Goal: Contribute content: Contribute content

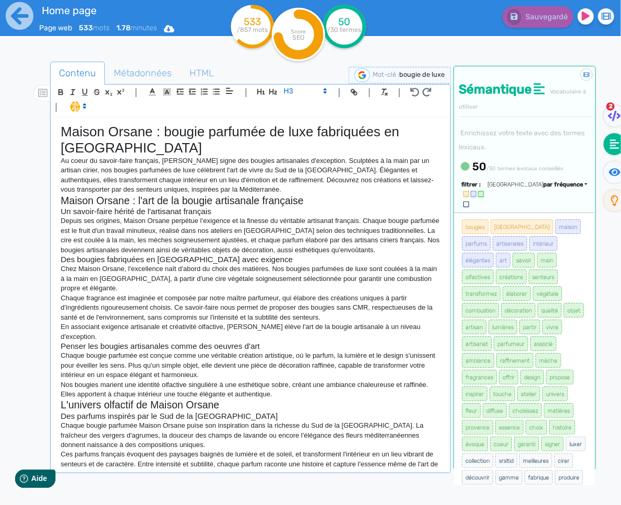
scroll to position [74, 0]
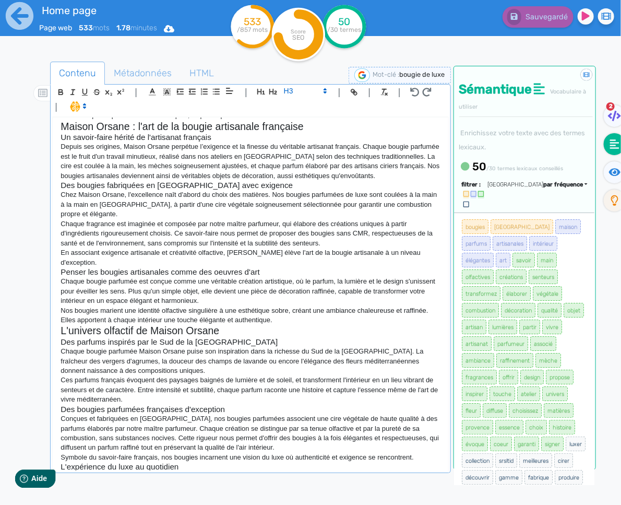
click at [239, 453] on p "Symbole du savoir-faire français, nos bougies incarnent une vision du luxe où a…" at bounding box center [251, 457] width 380 height 9
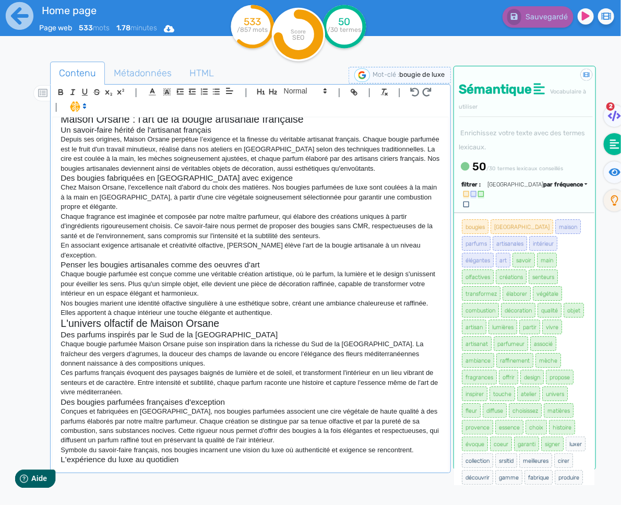
click at [206, 468] on div "Maison Orsane : bougie parfumée de luxe fabriquées en [GEOGRAPHIC_DATA] Au coeu…" at bounding box center [250, 293] width 395 height 353
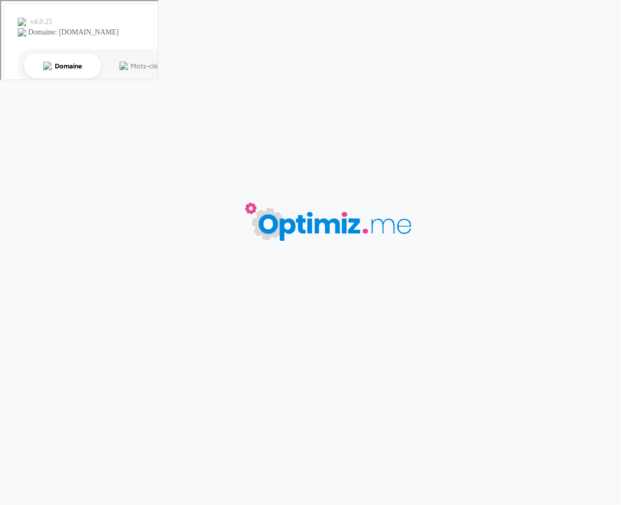
type input "Home page"
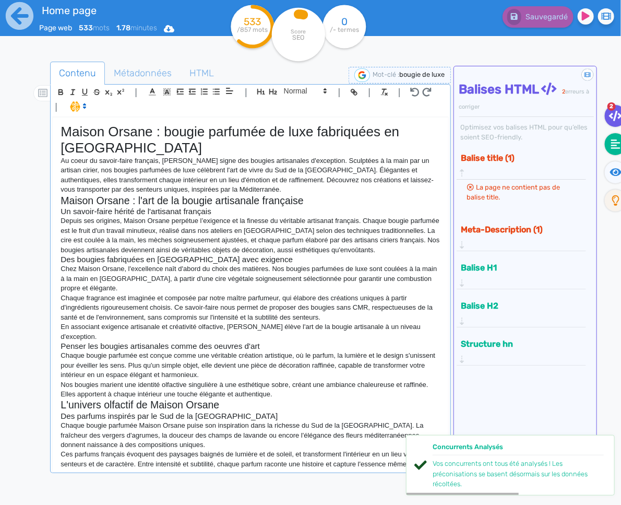
click at [613, 146] on icon at bounding box center [615, 144] width 9 height 10
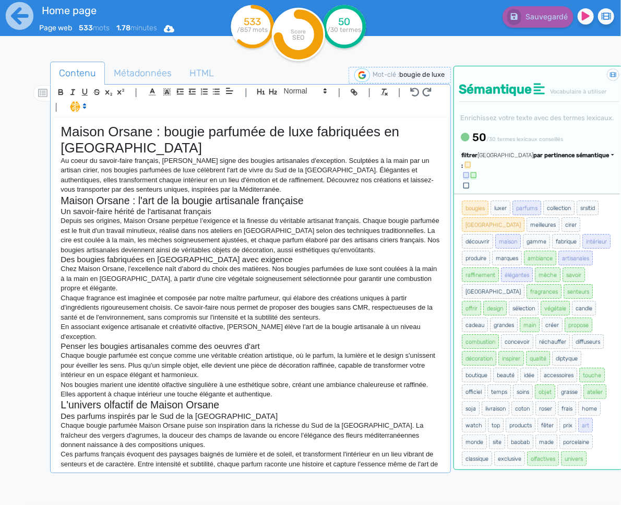
click at [551, 159] on span "par pertinence sémantique" at bounding box center [572, 155] width 76 height 7
click at [547, 194] on link "par fréquence" at bounding box center [522, 187] width 88 height 14
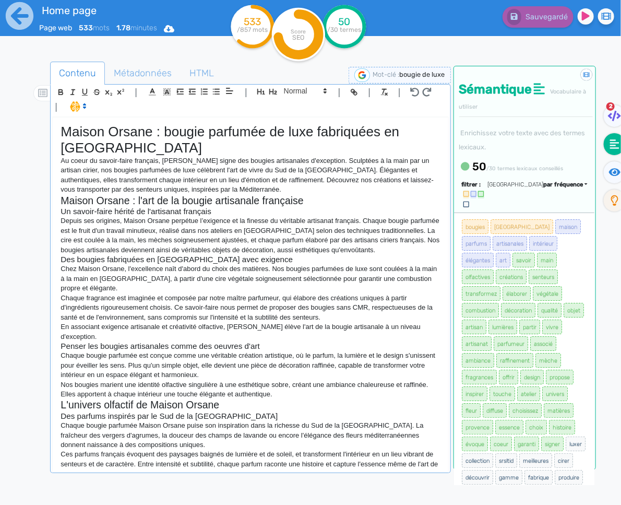
scroll to position [81, 0]
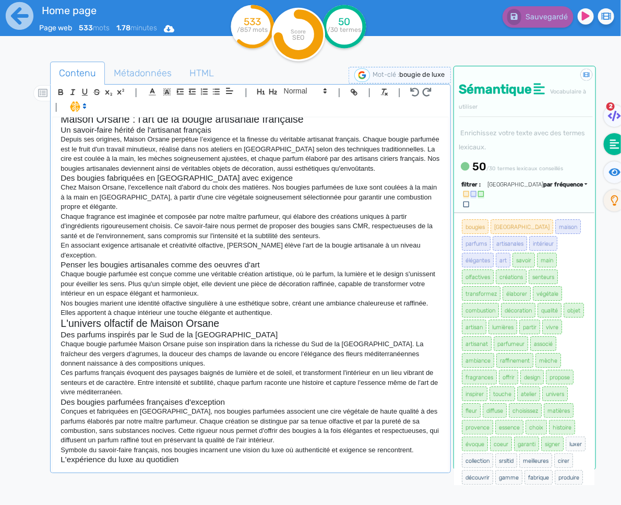
click at [208, 469] on div "Maison Orsane : bougie parfumée de luxe fabriquées en [GEOGRAPHIC_DATA] Au coeu…" at bounding box center [250, 293] width 395 height 353
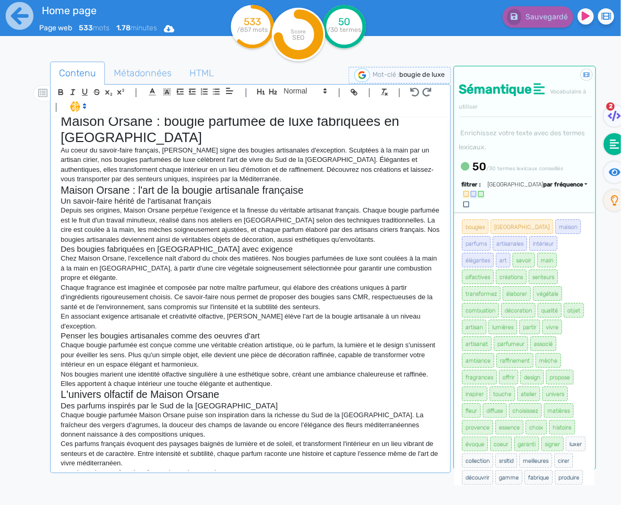
scroll to position [91, 0]
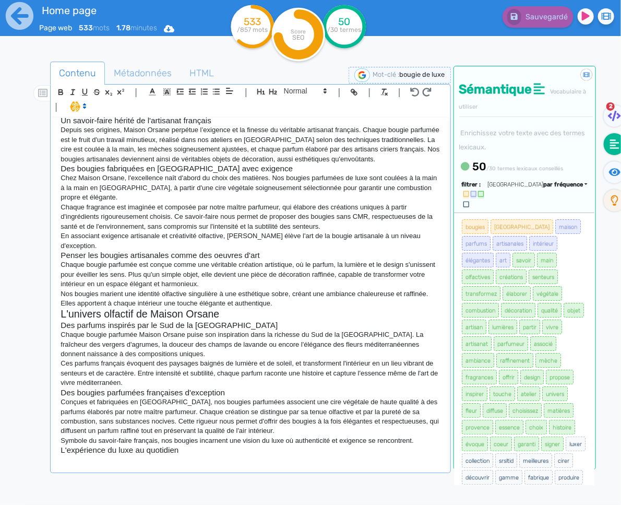
click at [133, 459] on p at bounding box center [251, 459] width 380 height 9
click at [161, 190] on p "Chez Maison Orsane, l'excellence naît d'abord du choix des matières. Nos bougie…" at bounding box center [251, 187] width 380 height 29
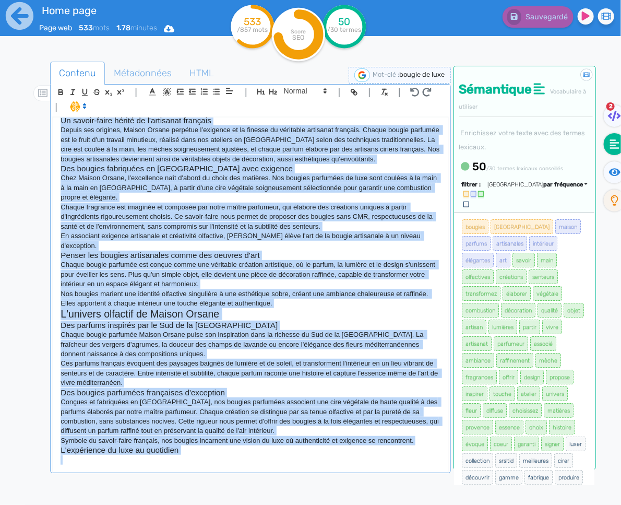
copy div "Loremi Dolors : ametco adipisci el sedd eiusmodtem in Utlabo Et dolor ma aliqua…"
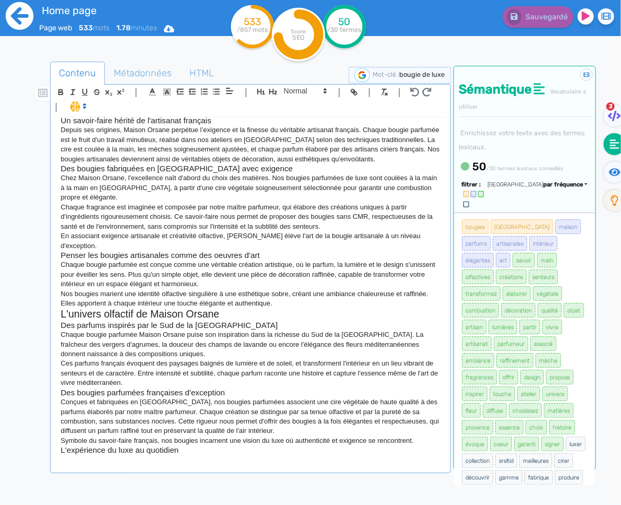
click at [21, 28] on icon at bounding box center [20, 16] width 28 height 28
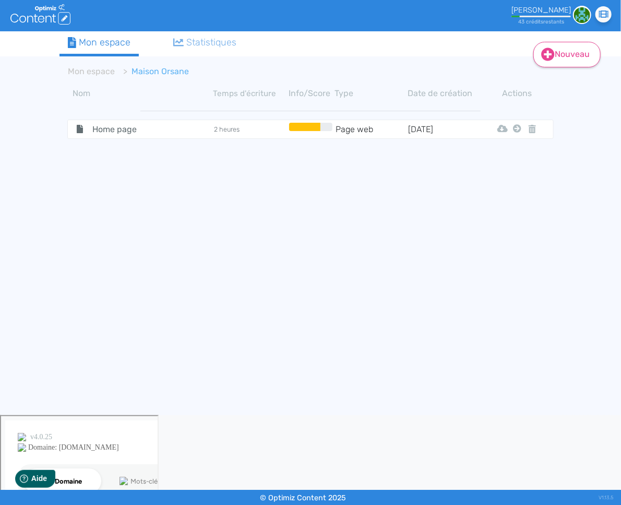
click at [574, 54] on link "Nouveau" at bounding box center [566, 55] width 67 height 26
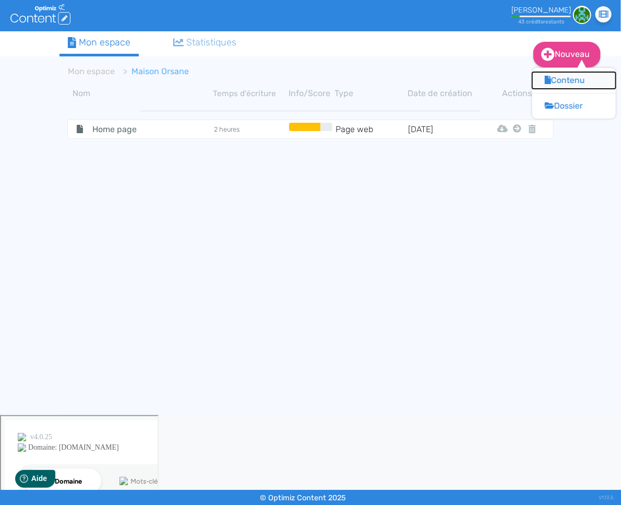
click at [547, 79] on icon at bounding box center [548, 80] width 6 height 8
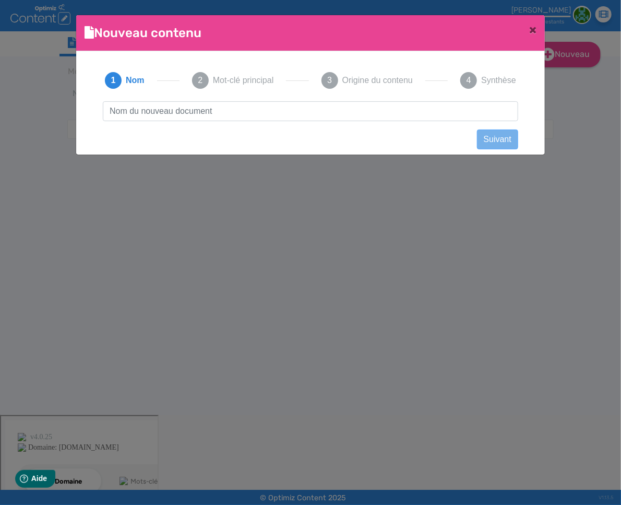
scroll to position [1, 0]
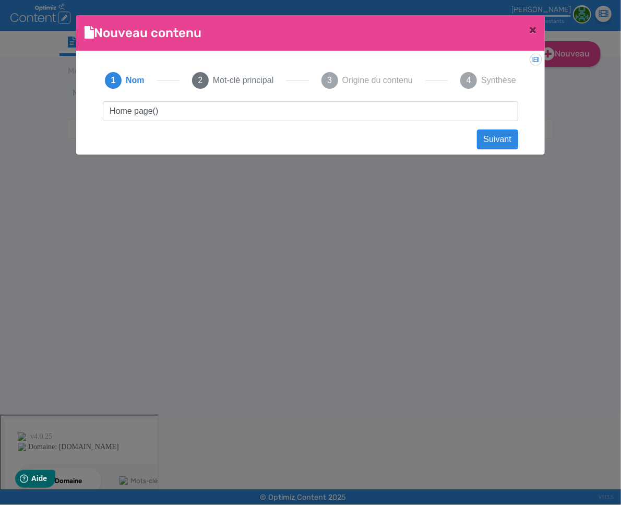
type input "Home page(1)"
click button "Suivant" at bounding box center [497, 139] width 41 height 20
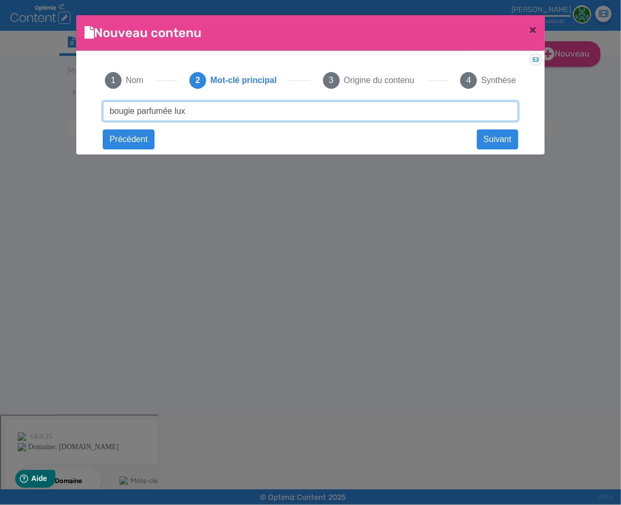
type input "bougie parfumée luxe"
click button "Suivant" at bounding box center [0, 0] width 0 height 0
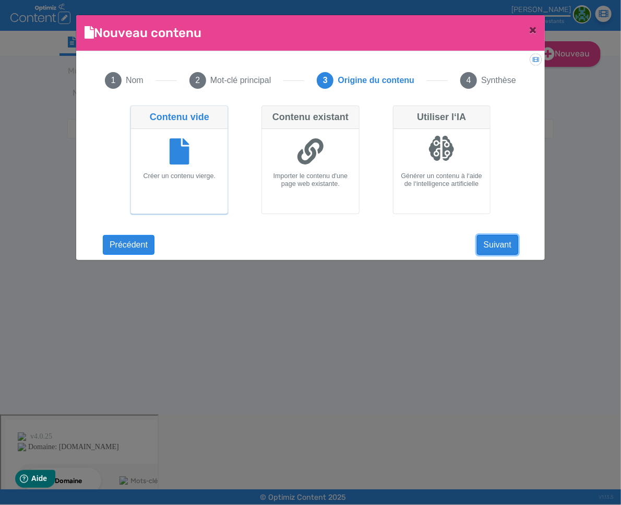
click at [492, 244] on button "Suivant" at bounding box center [497, 245] width 41 height 20
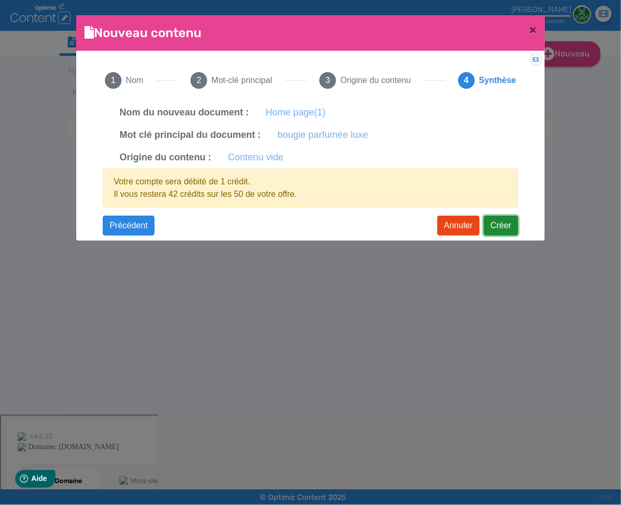
drag, startPoint x: 505, startPoint y: 229, endPoint x: 534, endPoint y: 230, distance: 29.3
click at [505, 229] on button "Créer" at bounding box center [501, 226] width 34 height 20
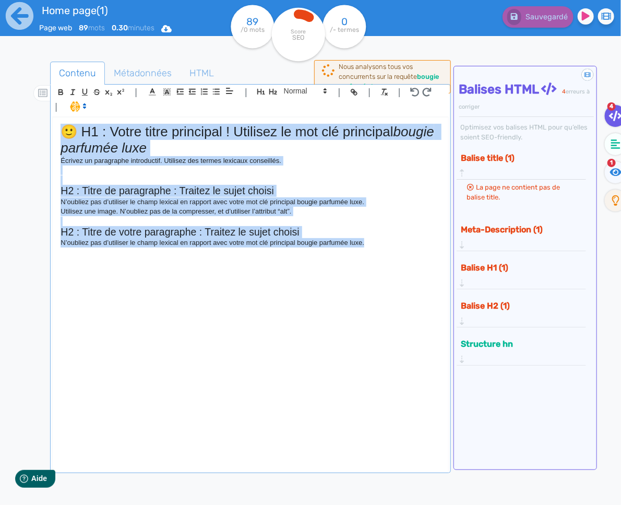
drag, startPoint x: 385, startPoint y: 248, endPoint x: 58, endPoint y: 113, distance: 353.6
click at [58, 113] on quill-editor "| | H3 H4 H5 H6 Normal | | | | 🙂 H1 : Votre titre principal ! Utilisez le mot c…" at bounding box center [250, 278] width 396 height 386
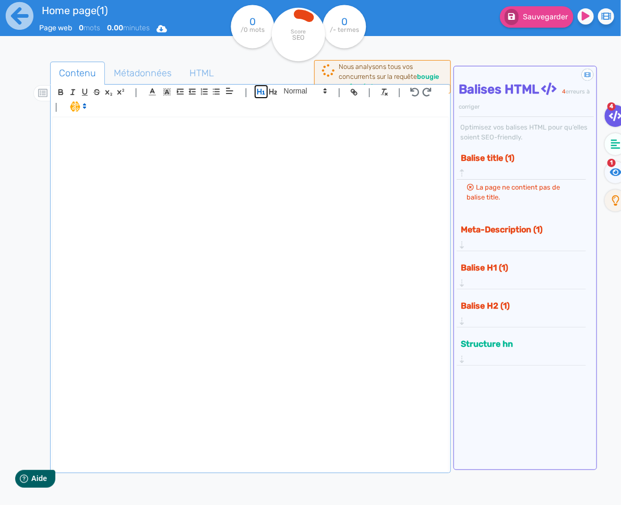
click at [258, 92] on icon "button" at bounding box center [261, 92] width 8 height 6
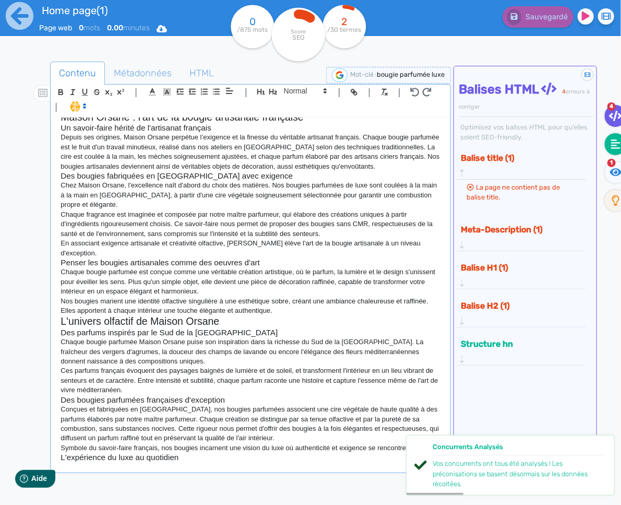
click at [610, 141] on fa-icon at bounding box center [615, 144] width 21 height 22
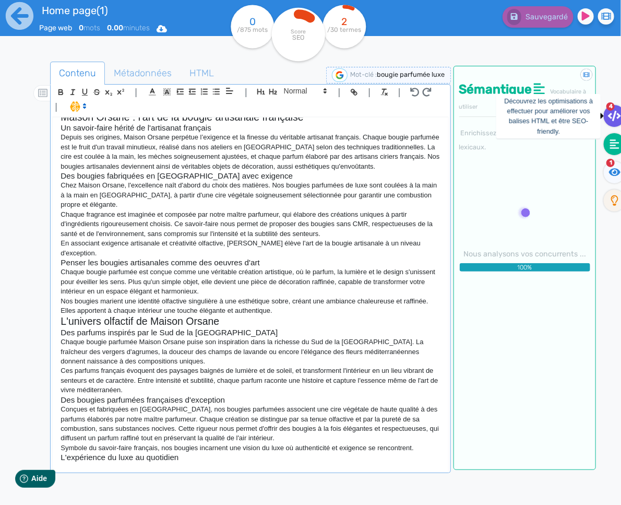
click at [607, 110] on fa-icon at bounding box center [614, 116] width 21 height 22
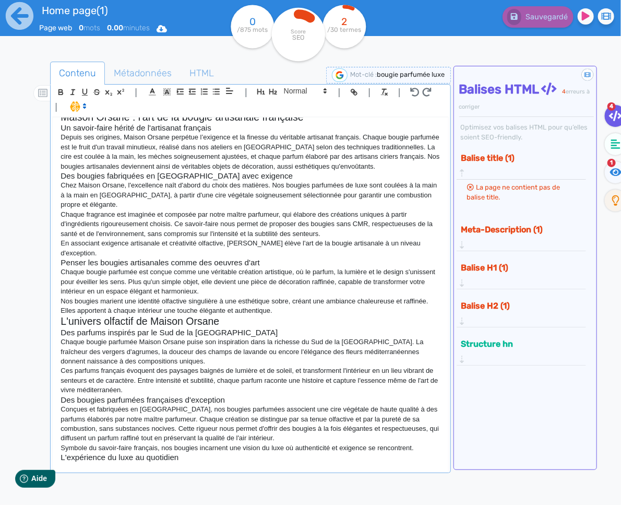
scroll to position [0, 0]
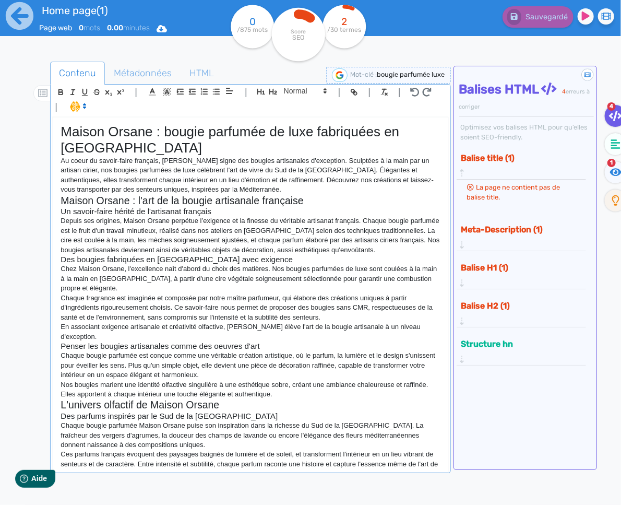
click at [280, 191] on p "Au coeur du savoir-faire français, [PERSON_NAME] signe des bougies artisanales …" at bounding box center [251, 175] width 380 height 39
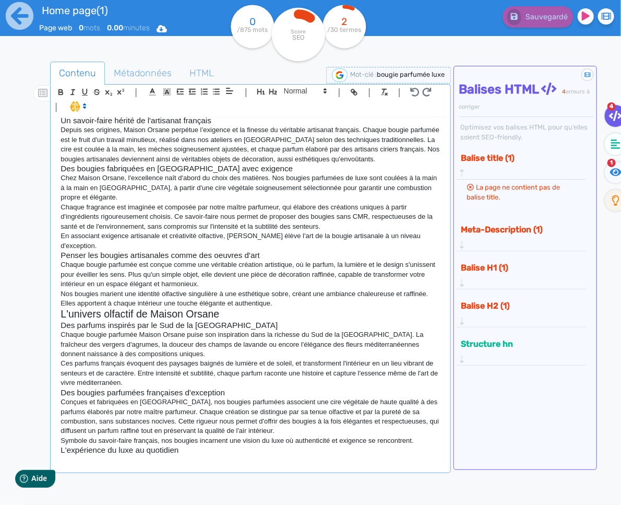
drag, startPoint x: 243, startPoint y: 455, endPoint x: 202, endPoint y: 460, distance: 41.0
click at [243, 455] on div "Maison Orsane : bougie parfumée de luxe fabriquées en [GEOGRAPHIC_DATA] Au coeu…" at bounding box center [250, 293] width 395 height 353
click at [179, 463] on p at bounding box center [251, 459] width 380 height 9
click at [539, 8] on button "Sauvegarder" at bounding box center [537, 16] width 74 height 21
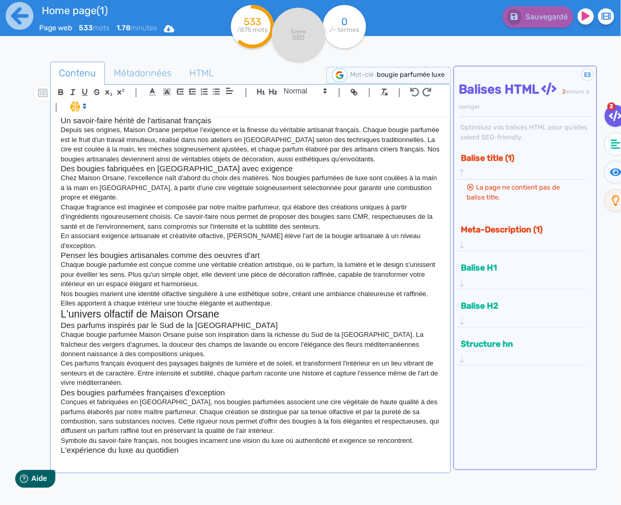
scroll to position [0, 0]
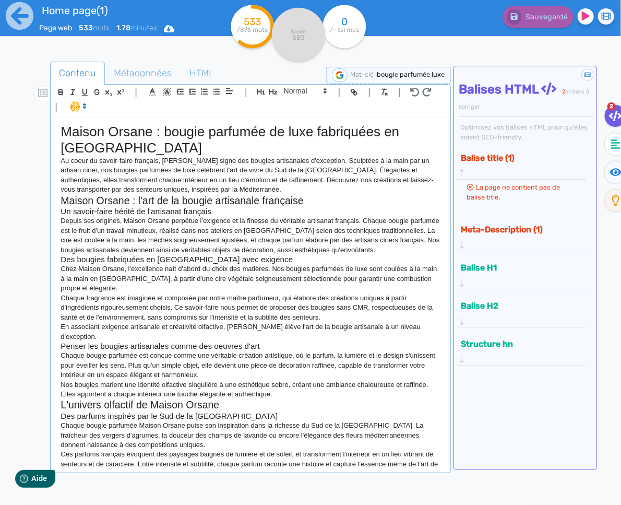
click at [203, 138] on h1 "Maison Orsane : bougie parfumée de luxe fabriquées en [GEOGRAPHIC_DATA]" at bounding box center [251, 140] width 380 height 32
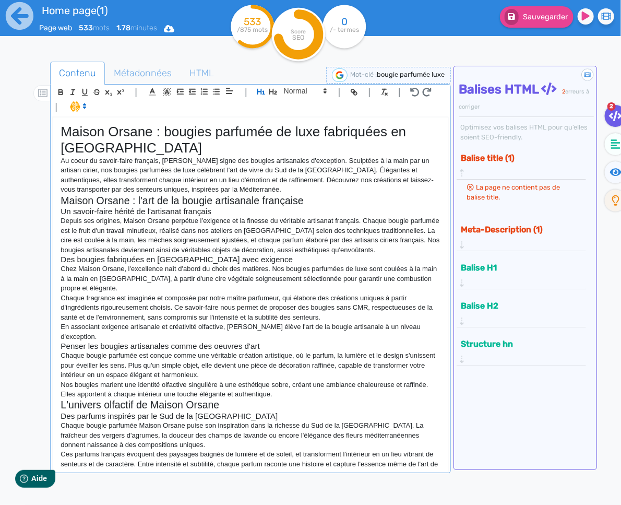
click at [271, 133] on h1 "Maison Orsane : bougies parfumée de luxe fabriquées en [GEOGRAPHIC_DATA]" at bounding box center [251, 140] width 380 height 32
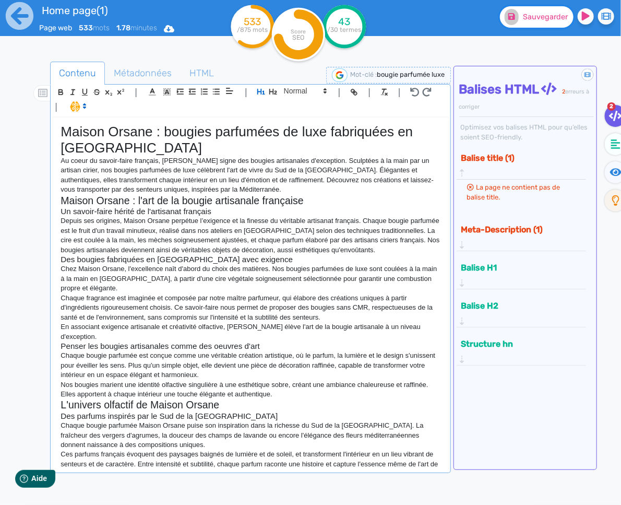
click at [534, 13] on span "Sauvegarder" at bounding box center [545, 17] width 45 height 9
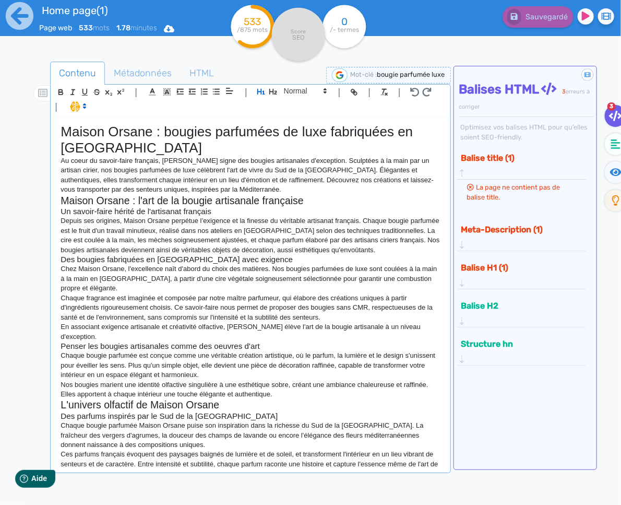
click at [208, 137] on h1 "Maison Orsane : bougies parfumées de luxe fabriquées en [GEOGRAPHIC_DATA]" at bounding box center [251, 140] width 380 height 32
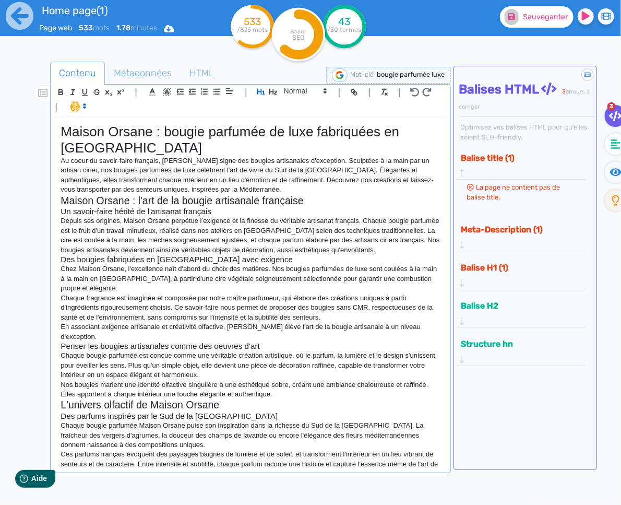
click at [551, 26] on button "Sauvegarder" at bounding box center [537, 16] width 74 height 21
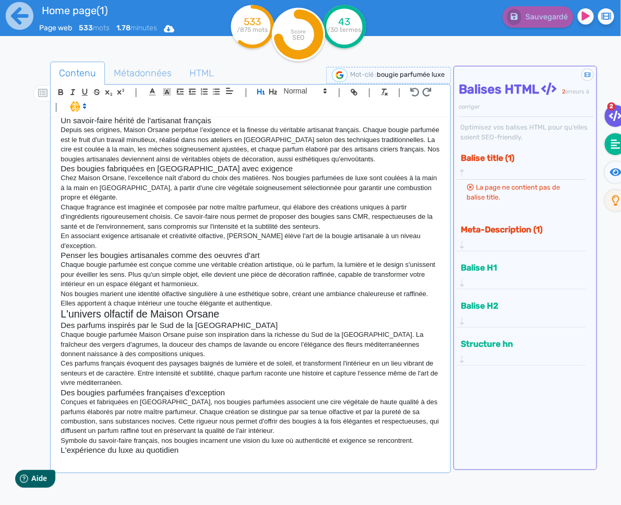
click at [611, 141] on fa-icon at bounding box center [615, 144] width 21 height 22
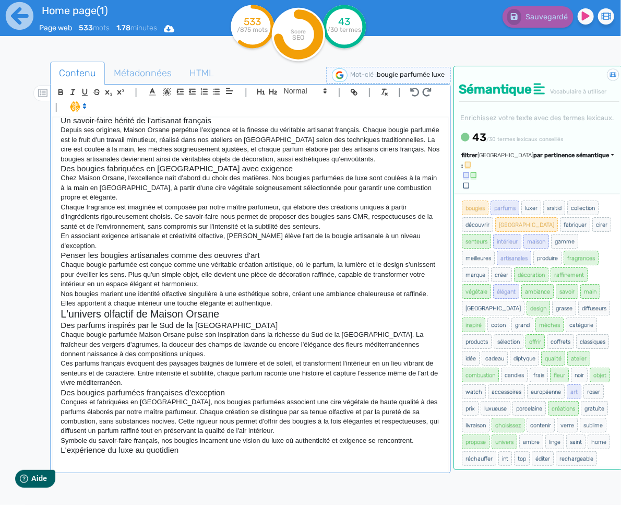
click at [566, 159] on span "par pertinence sémantique" at bounding box center [572, 155] width 76 height 7
click at [553, 194] on link "par fréquence" at bounding box center [522, 187] width 88 height 14
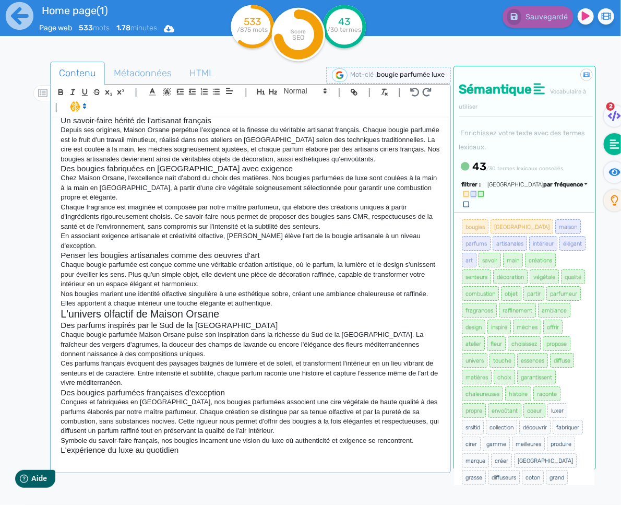
click at [79, 461] on p at bounding box center [251, 459] width 380 height 9
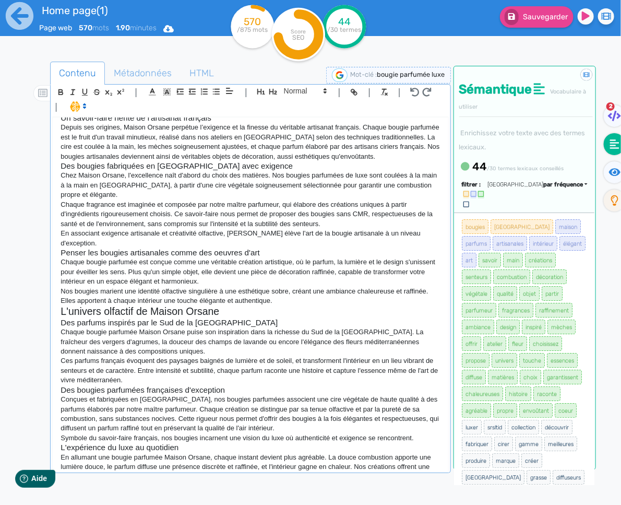
scroll to position [103, 0]
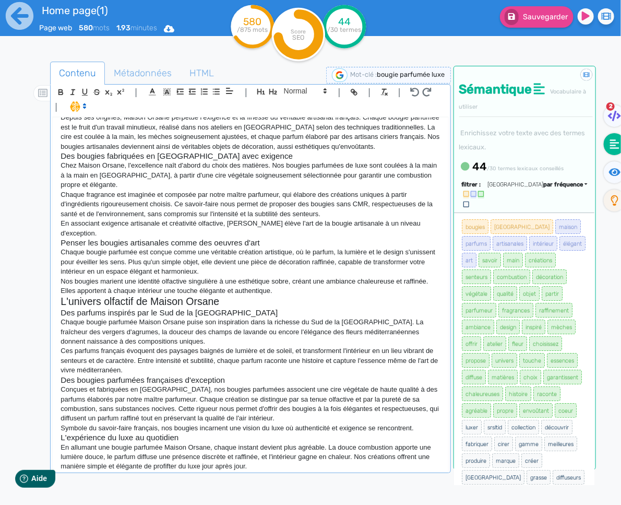
click at [168, 468] on p "En allumant une bougie parfumée Maison Orsane, chaque instant devient plus agré…" at bounding box center [251, 457] width 380 height 29
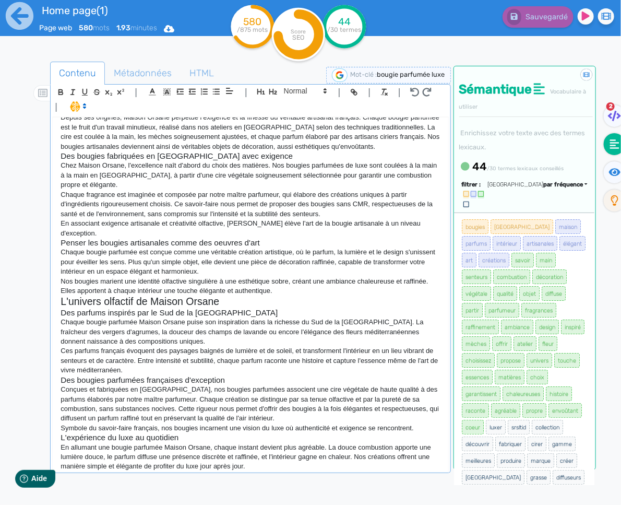
click at [273, 464] on p "En allumant une bougie parfumée Maison Orsane, chaque instant devient plus agré…" at bounding box center [251, 457] width 380 height 29
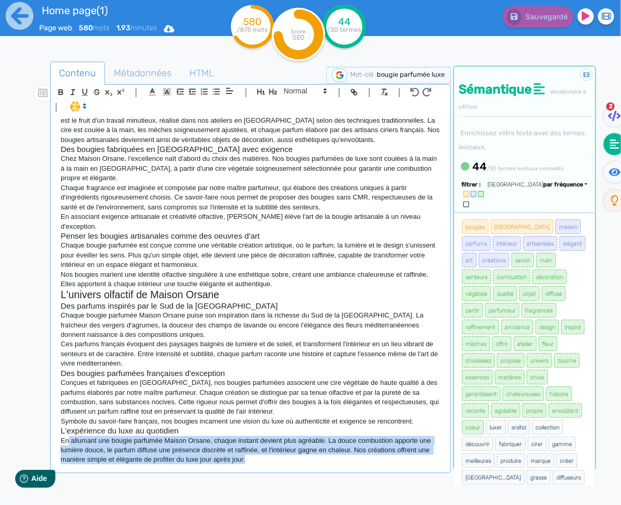
drag, startPoint x: 306, startPoint y: 463, endPoint x: 69, endPoint y: 444, distance: 237.7
click at [69, 444] on p "En allumant une bougie parfumée Maison Orsane, chaque instant devient plus agré…" at bounding box center [251, 450] width 380 height 29
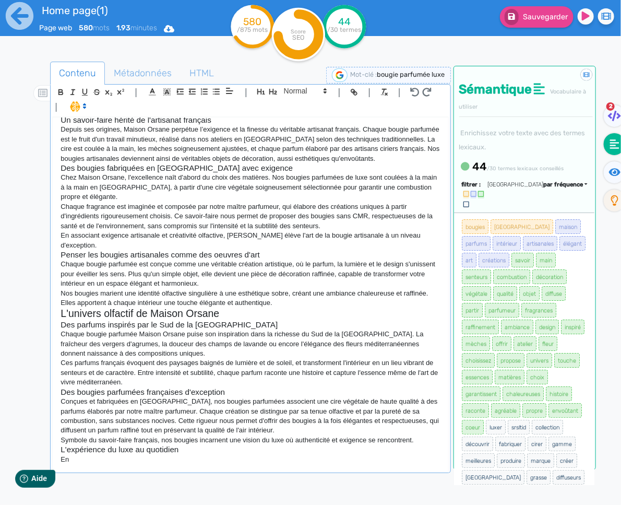
scroll to position [91, 0]
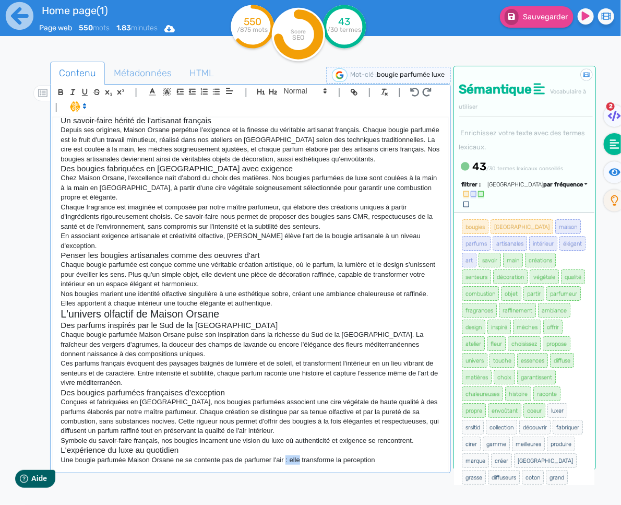
drag, startPoint x: 301, startPoint y: 463, endPoint x: 289, endPoint y: 462, distance: 12.5
click at [289, 462] on p "Une bougie parfumée Maison Orsane ne se contente pas de parfumer l'air : elle t…" at bounding box center [251, 459] width 380 height 9
click at [337, 461] on p "Une bougie parfumée Maison Orsane ne se contente pas de parfumer l'air mais tra…" at bounding box center [251, 459] width 380 height 9
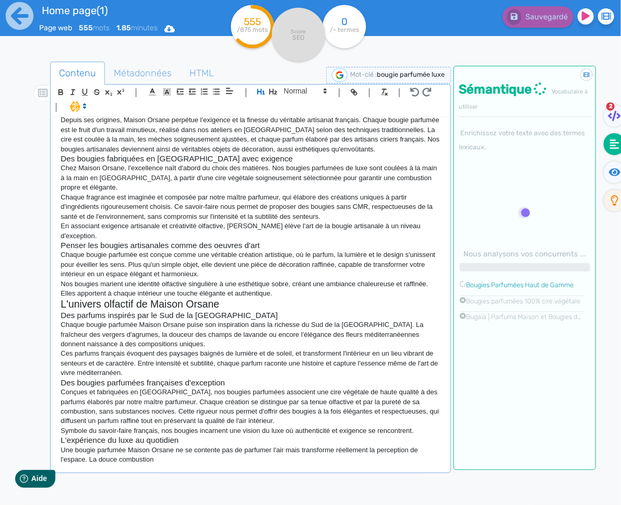
click at [187, 465] on p "Une bougie parfumée Maison Orsane ne se contente pas de parfumer l'air mais tra…" at bounding box center [251, 454] width 380 height 19
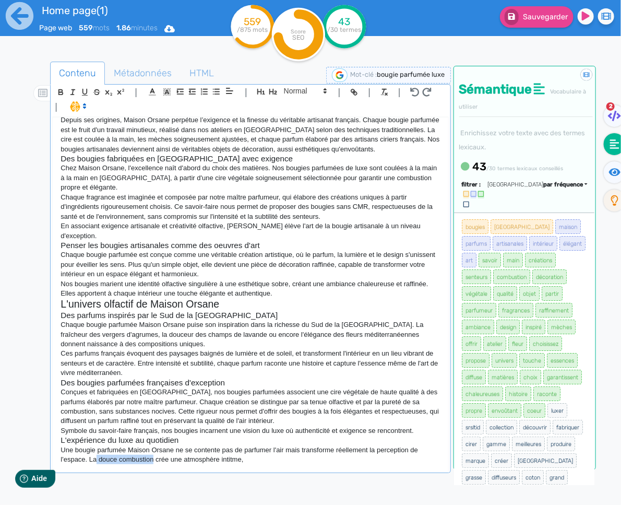
drag, startPoint x: 155, startPoint y: 460, endPoint x: 98, endPoint y: 461, distance: 56.9
click at [98, 461] on p "Une bougie parfumée Maison Orsane ne se contente pas de parfumer l'air mais tra…" at bounding box center [251, 454] width 380 height 19
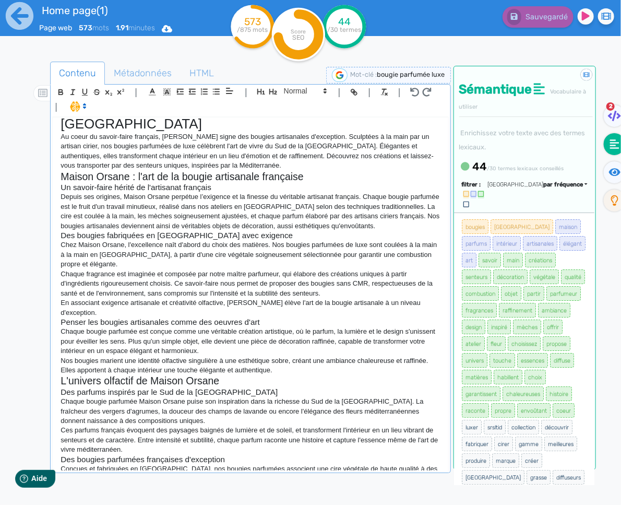
scroll to position [21, 0]
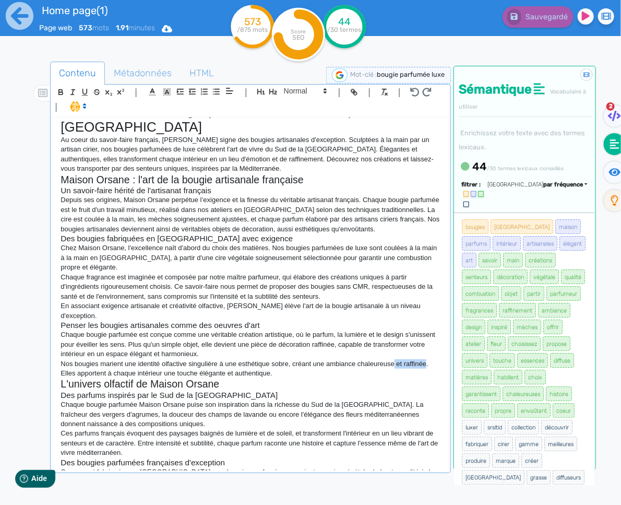
drag, startPoint x: 429, startPoint y: 364, endPoint x: 397, endPoint y: 366, distance: 31.4
click at [397, 366] on p "Nos bougies marient une identité olfactive singulière à une esthétique sobre, c…" at bounding box center [251, 368] width 380 height 19
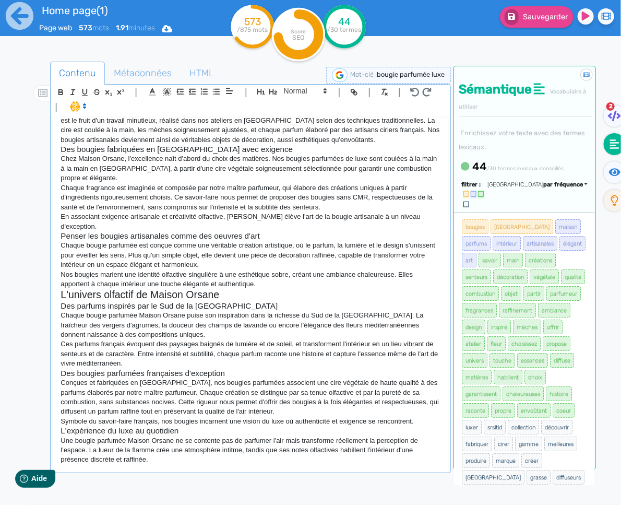
click at [200, 469] on div "Maison Orsane : bougie parfumée de luxe fabriquées en [GEOGRAPHIC_DATA] Au coeu…" at bounding box center [250, 293] width 395 height 353
click at [185, 463] on p "Une bougie parfumée Maison Orsane ne se contente pas de parfumer l'air mais tra…" at bounding box center [251, 450] width 380 height 29
click at [189, 462] on p "Une bougie parfumée Maison Orsane ne se contente pas de parfumer l'air mais tra…" at bounding box center [251, 450] width 380 height 29
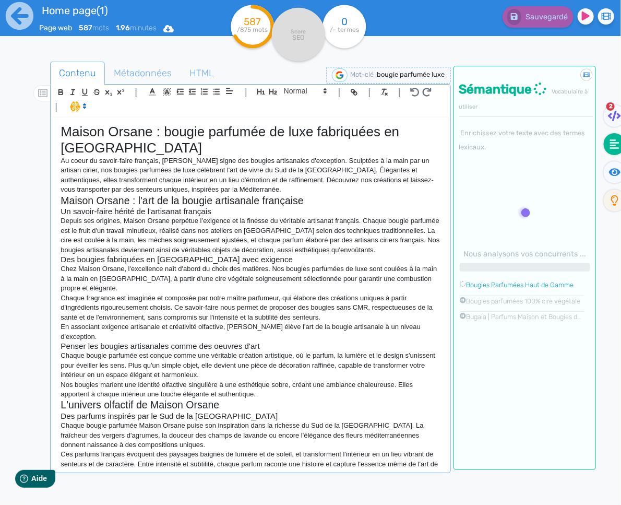
scroll to position [120, 0]
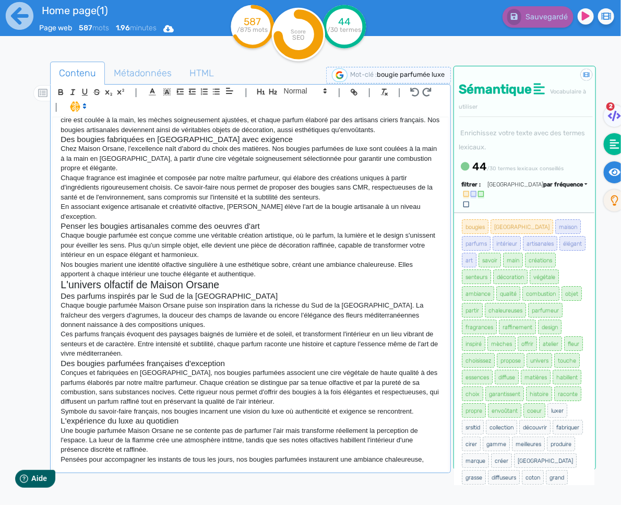
click at [609, 173] on icon at bounding box center [615, 172] width 12 height 10
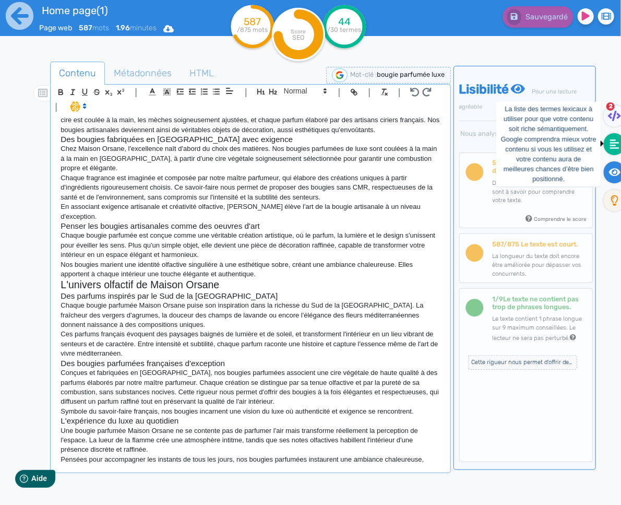
click at [614, 145] on icon at bounding box center [614, 143] width 9 height 9
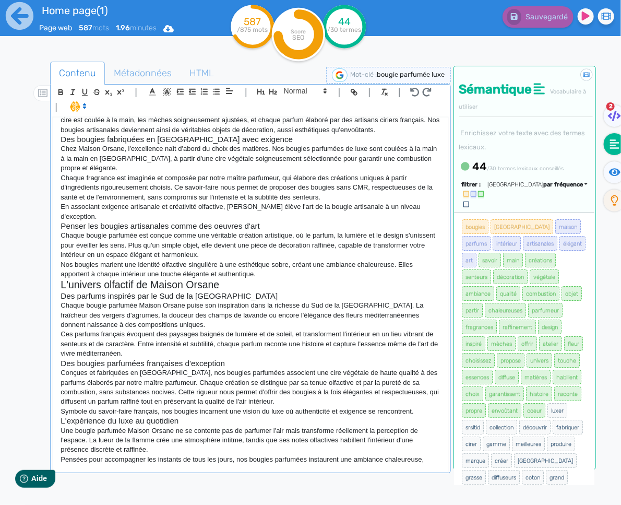
click at [441, 463] on div "Maison Orsane : bougie parfumée de luxe fabriquées en [GEOGRAPHIC_DATA] Au coeu…" at bounding box center [250, 293] width 395 height 353
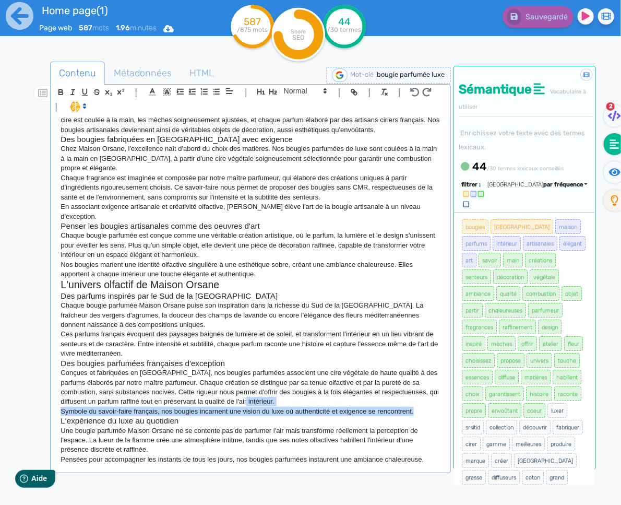
drag, startPoint x: 417, startPoint y: 413, endPoint x: 265, endPoint y: 403, distance: 152.2
click at [264, 402] on div "Maison Orsane : bougie parfumée de luxe fabriquées en [GEOGRAPHIC_DATA] Au coeu…" at bounding box center [250, 293] width 395 height 353
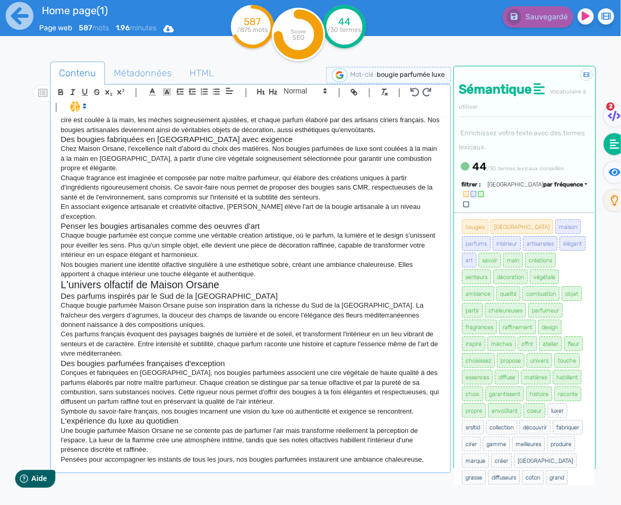
scroll to position [110, 0]
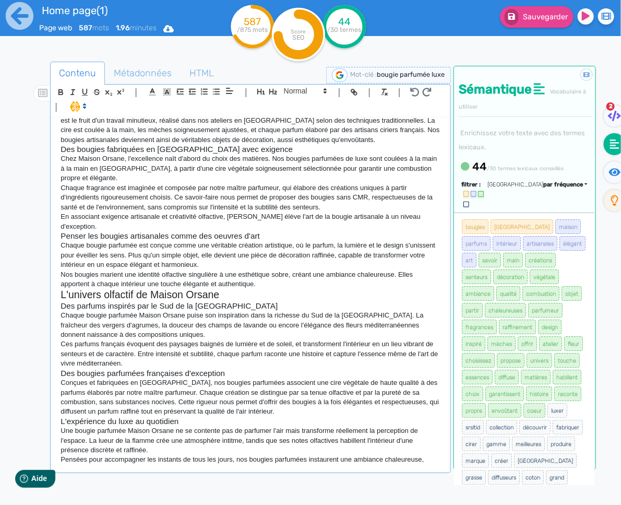
drag, startPoint x: 439, startPoint y: 461, endPoint x: 254, endPoint y: 446, distance: 185.9
click at [254, 446] on div "Maison Orsane : bougie parfumée de luxe fabriquées en [GEOGRAPHIC_DATA] Au coeu…" at bounding box center [250, 293] width 395 height 353
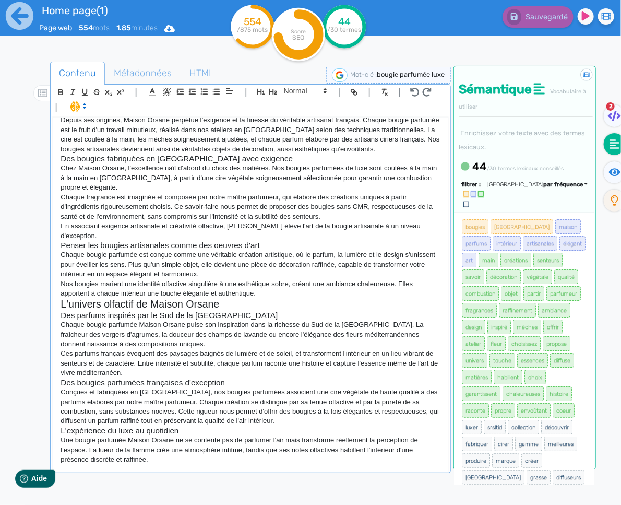
drag, startPoint x: 233, startPoint y: 449, endPoint x: 246, endPoint y: 447, distance: 13.7
click at [233, 449] on p "Une bougie parfumée Maison Orsane ne se contente pas de parfumer l'air mais tra…" at bounding box center [251, 449] width 380 height 29
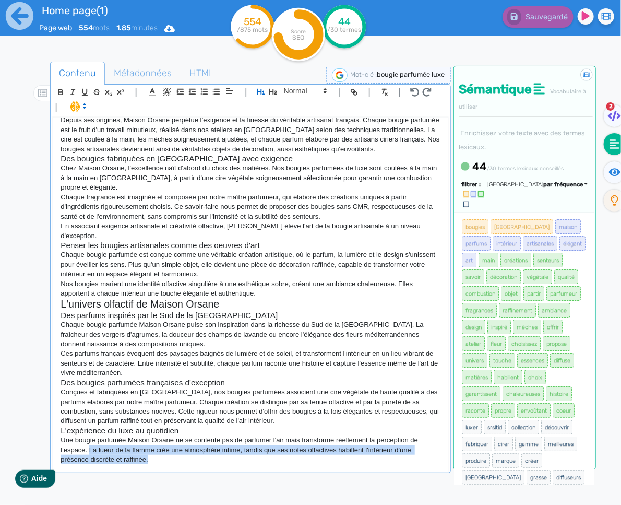
drag, startPoint x: 199, startPoint y: 468, endPoint x: 91, endPoint y: 450, distance: 109.5
click at [91, 450] on div "Maison Orsane : bougie parfumée de luxe fabriquées en [GEOGRAPHIC_DATA] Au coeu…" at bounding box center [250, 293] width 395 height 353
click at [151, 464] on p "Une bougie parfumée Maison Orsane ne se contente pas de parfumer l'air mais tra…" at bounding box center [251, 449] width 380 height 29
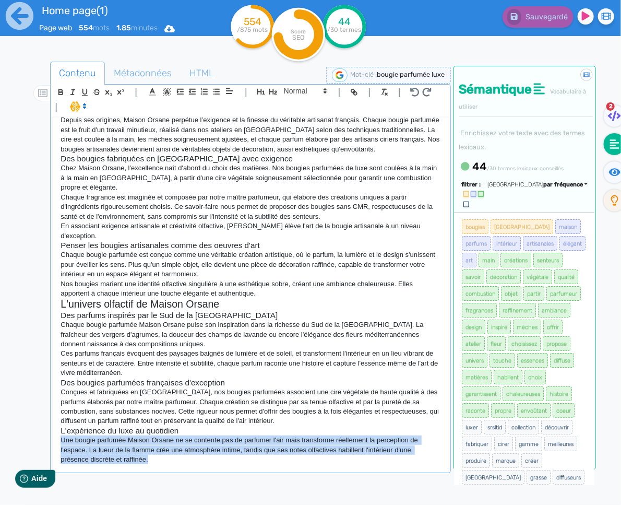
drag, startPoint x: 155, startPoint y: 462, endPoint x: 53, endPoint y: 442, distance: 103.7
click at [53, 442] on div "Maison Orsane : bougie parfumée de luxe fabriquées en [GEOGRAPHIC_DATA] Au coeu…" at bounding box center [250, 293] width 395 height 353
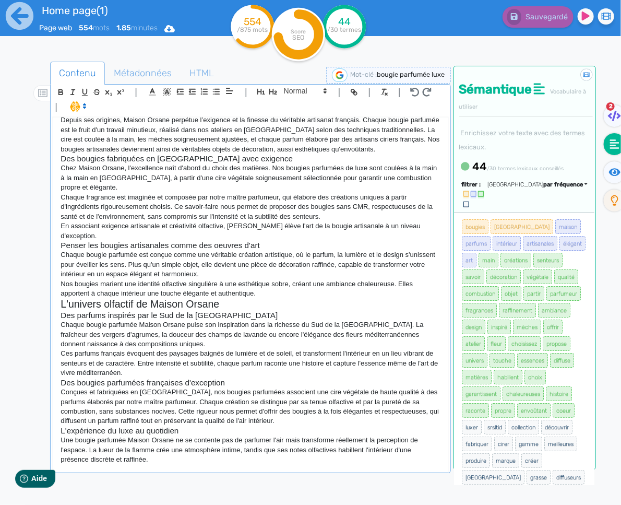
scroll to position [81, 0]
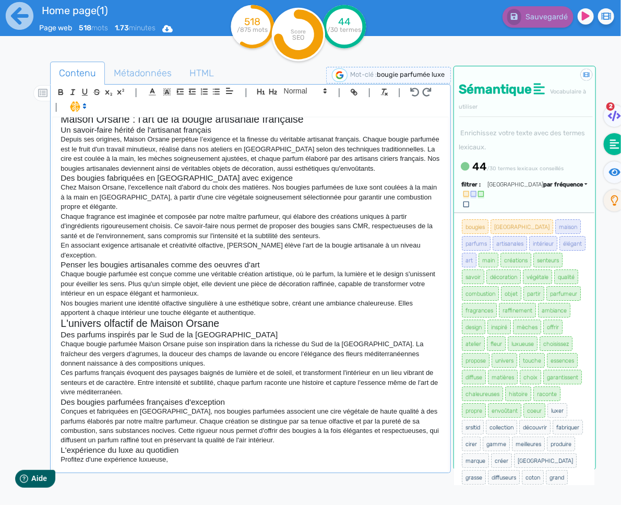
click at [181, 461] on p "Profitez d'une expérience luxueuse," at bounding box center [251, 459] width 380 height 9
drag, startPoint x: 179, startPoint y: 461, endPoint x: 67, endPoint y: 455, distance: 111.9
click at [63, 457] on p "Profitez d'une expérience luxueuse," at bounding box center [251, 459] width 380 height 9
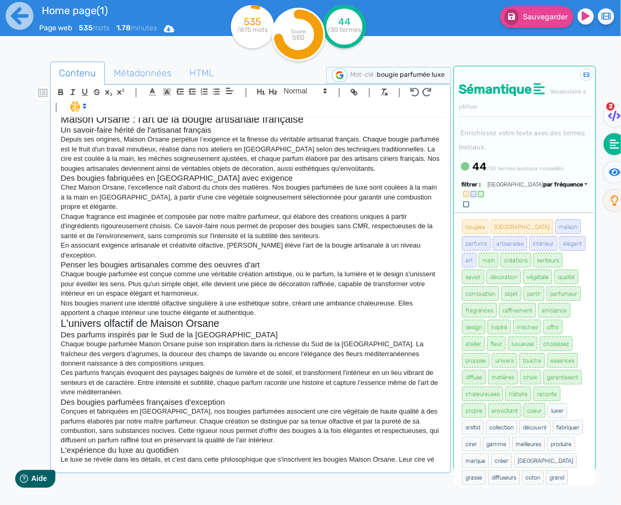
scroll to position [91, 0]
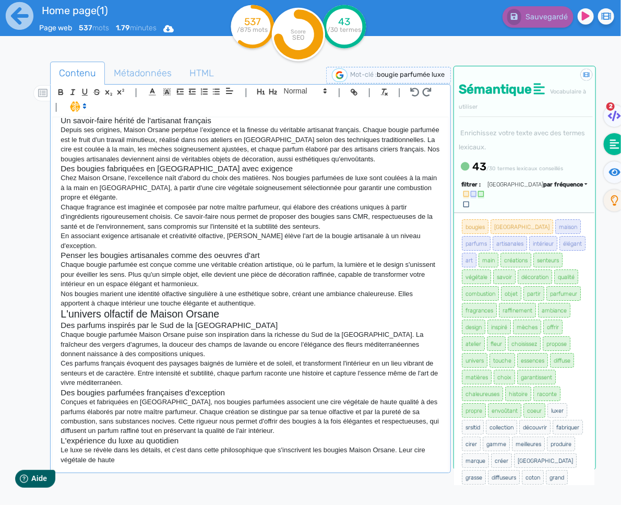
click at [145, 462] on p "Le luxe se révèle dans les détails, et c'est dans cette philosophique que s'ins…" at bounding box center [251, 454] width 380 height 19
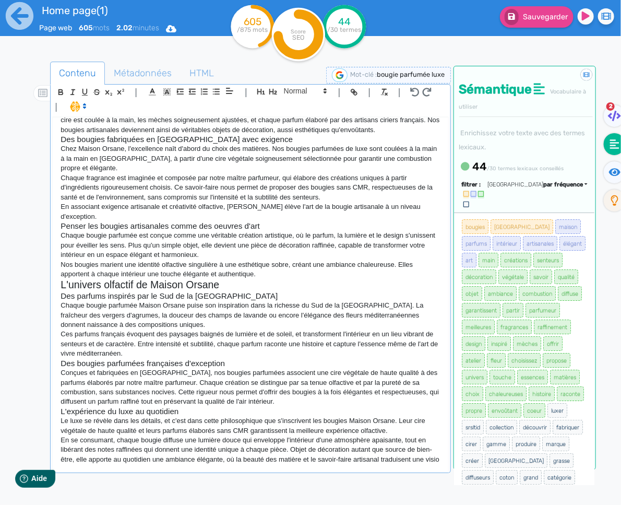
scroll to position [122, 0]
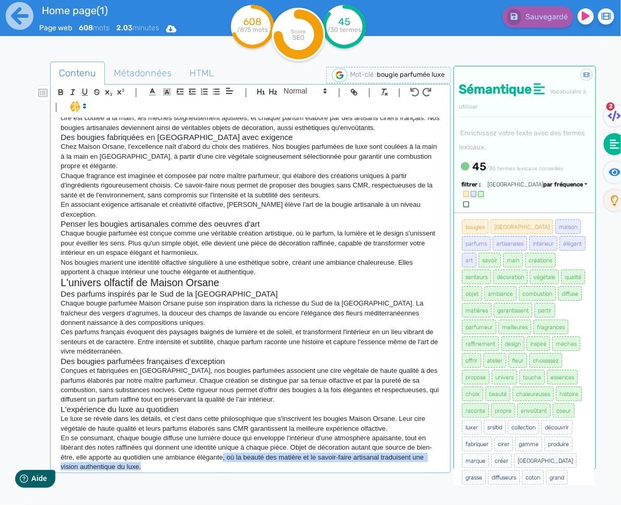
drag, startPoint x: 154, startPoint y: 465, endPoint x: 230, endPoint y: 456, distance: 76.8
click at [224, 455] on p "En se consumant, chaque bougie diffuse une lumière douce qui enveloppe l'intéri…" at bounding box center [251, 452] width 380 height 39
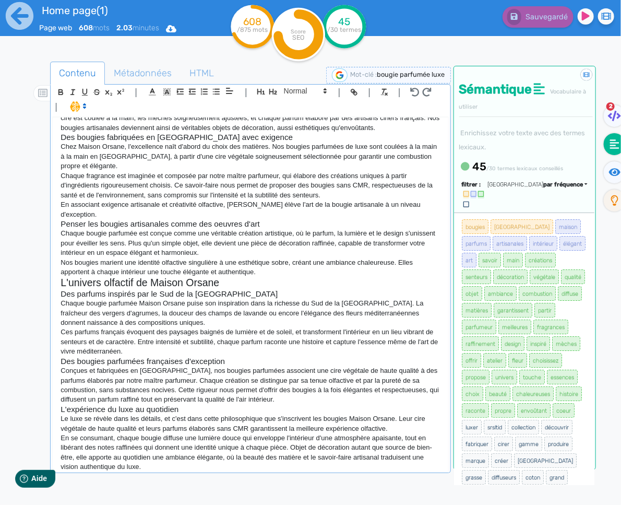
scroll to position [120, 0]
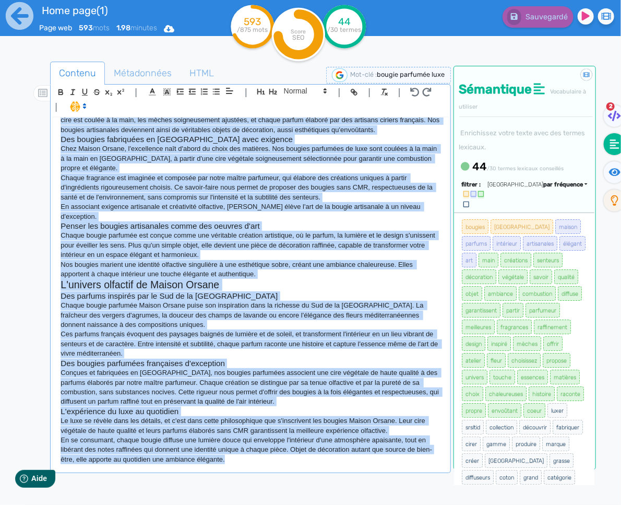
copy div "Loremi Dolors : ametco adipisci el sedd eiusmodtem in Utlabo Et dolor ma aliqua…"
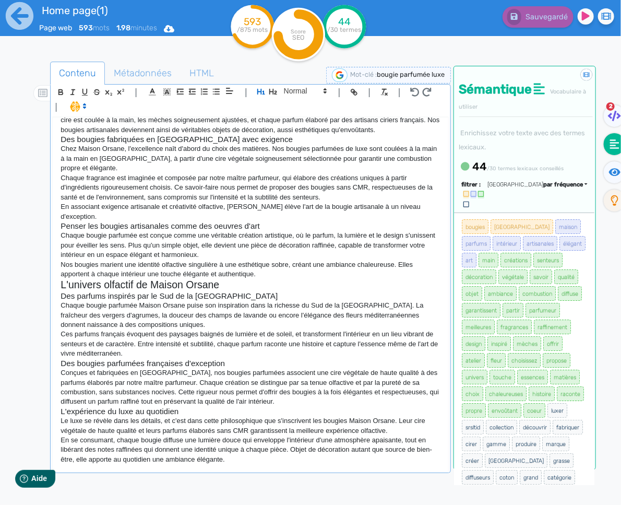
click at [227, 462] on p "En se consumant, chaque bougie diffuse une lumière douce qui enveloppe l'intéri…" at bounding box center [251, 449] width 380 height 29
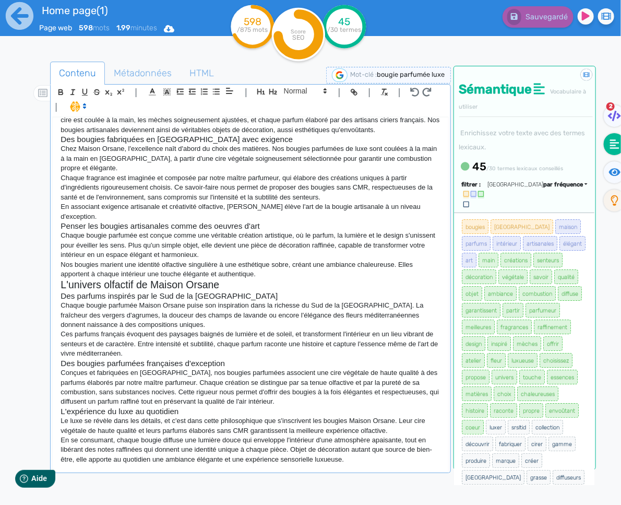
click at [327, 463] on p "En se consumant, chaque bougie diffuse une lumière douce qui enveloppe l'intéri…" at bounding box center [251, 449] width 380 height 29
click at [342, 463] on p "En se consumant, chaque bougie diffuse une lumière douce qui enveloppe l'intéri…" at bounding box center [251, 449] width 380 height 29
drag, startPoint x: 345, startPoint y: 461, endPoint x: 223, endPoint y: 461, distance: 121.1
click at [223, 461] on p "En se consumant, chaque bougie diffuse une lumière douce qui enveloppe l'intéri…" at bounding box center [251, 449] width 380 height 29
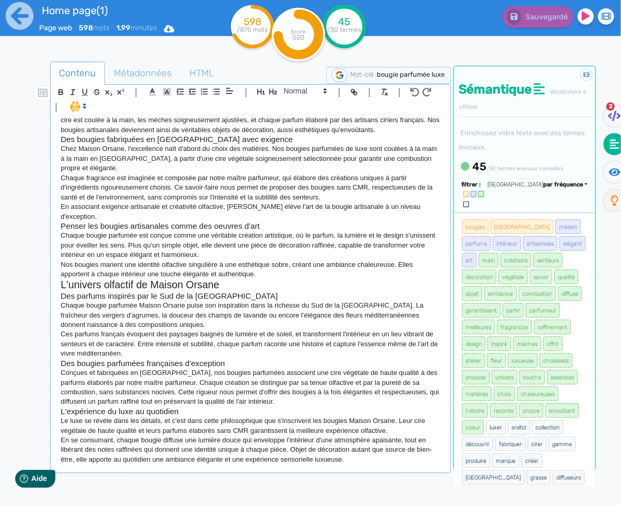
click at [336, 465] on div "Maison Orsane : bougie parfumée de luxe fabriquées en [GEOGRAPHIC_DATA] Au coeu…" at bounding box center [250, 293] width 395 height 353
drag, startPoint x: 343, startPoint y: 461, endPoint x: 219, endPoint y: 459, distance: 124.2
click at [218, 459] on p "En se consumant, chaque bougie diffuse une lumière douce qui enveloppe l'intéri…" at bounding box center [251, 449] width 380 height 29
drag, startPoint x: 295, startPoint y: 463, endPoint x: 303, endPoint y: 463, distance: 7.8
click at [300, 463] on p "En se consumant, chaque bougie diffuse une lumière douce qui enveloppe l'intéri…" at bounding box center [251, 449] width 380 height 29
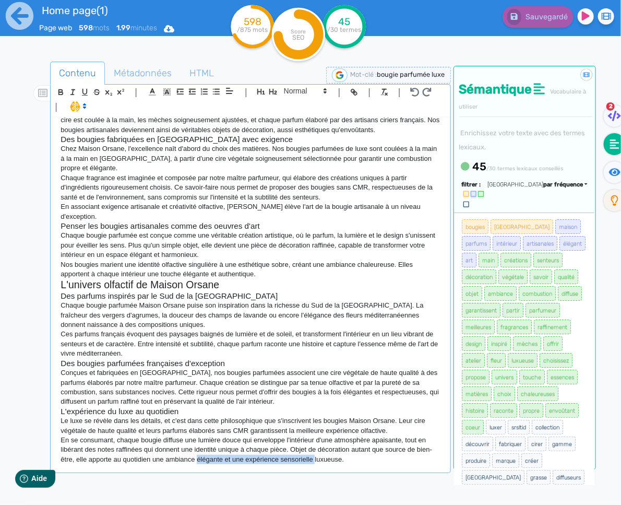
drag, startPoint x: 317, startPoint y: 460, endPoint x: 200, endPoint y: 463, distance: 117.5
click at [200, 463] on p "En se consumant, chaque bougie diffuse une lumière douce qui enveloppe l'intéri…" at bounding box center [251, 449] width 380 height 29
drag, startPoint x: 265, startPoint y: 467, endPoint x: 254, endPoint y: 464, distance: 11.6
click at [264, 467] on div "Maison Orsane : bougie parfumée de luxe fabriquées en [GEOGRAPHIC_DATA] Au coeu…" at bounding box center [250, 293] width 395 height 353
click at [549, 7] on button "Sauvegarder" at bounding box center [537, 16] width 74 height 21
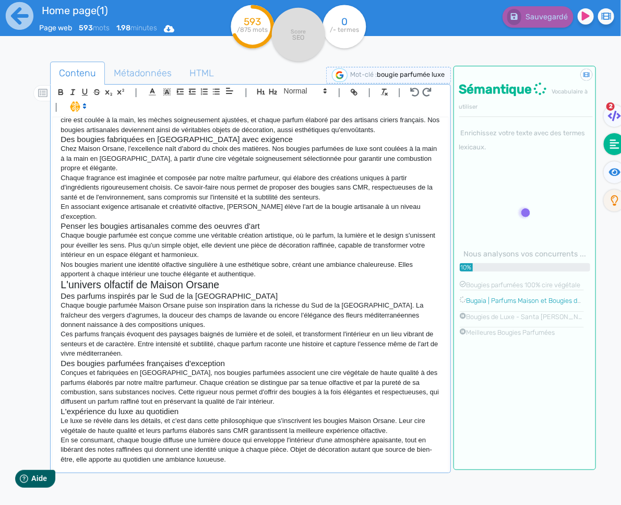
drag, startPoint x: 257, startPoint y: 471, endPoint x: 254, endPoint y: 465, distance: 6.5
click at [257, 471] on div "Maison Orsane : bougie parfumée de luxe fabriquées en [GEOGRAPHIC_DATA] Au coeu…" at bounding box center [250, 310] width 396 height 386
click at [254, 465] on div "Maison Orsane : bougie parfumée de luxe fabriquées en [GEOGRAPHIC_DATA] Au coeu…" at bounding box center [250, 293] width 395 height 353
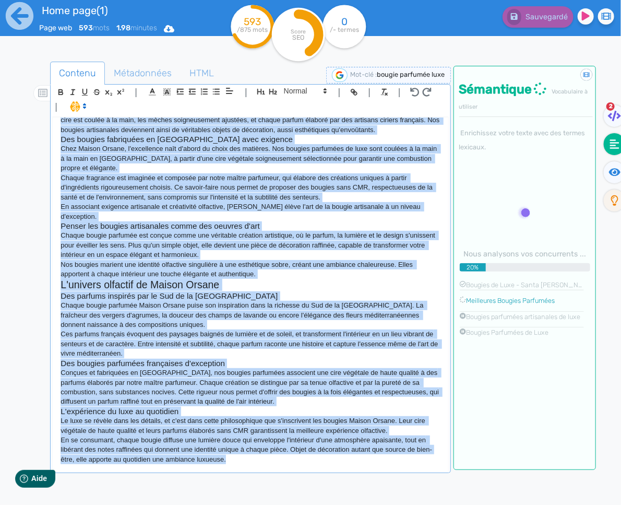
copy div "Loremi Dolors : ametco adipisci el sedd eiusmodtem in Utlabo Et dolor ma aliqua…"
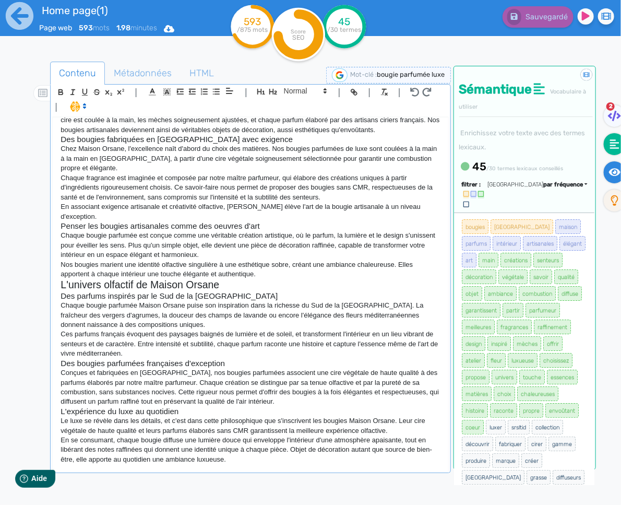
click at [615, 174] on icon at bounding box center [615, 172] width 12 height 8
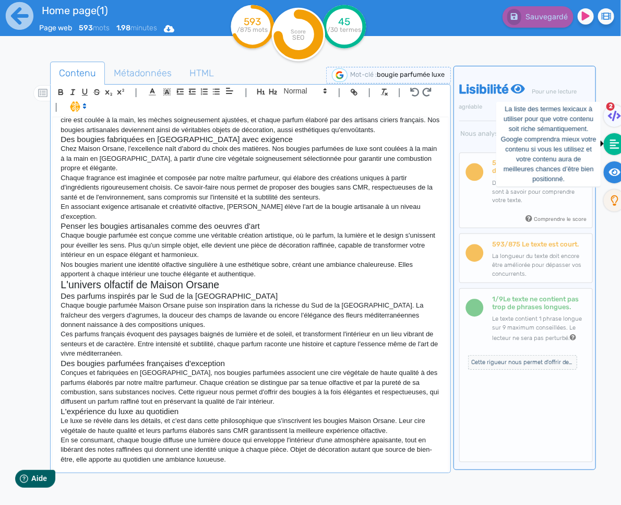
click at [616, 146] on icon at bounding box center [614, 144] width 9 height 10
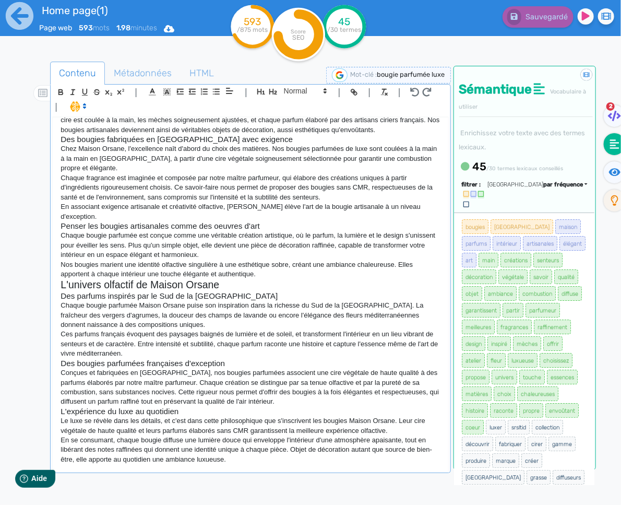
click at [240, 431] on p "Le luxe se révèle dans les détails, et c'est dans cette philosophique que s'ins…" at bounding box center [251, 425] width 380 height 19
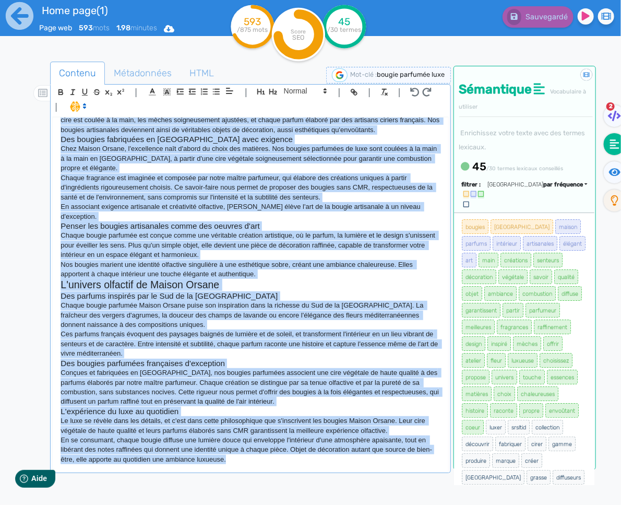
copy div "Loremi Dolors : ametco adipisci el sedd eiusmodtem in Utlabo Et dolor ma aliqua…"
click at [298, 465] on div "Maison Orsane : bougie parfumée de luxe fabriquées en [GEOGRAPHIC_DATA] Au coeu…" at bounding box center [250, 293] width 395 height 353
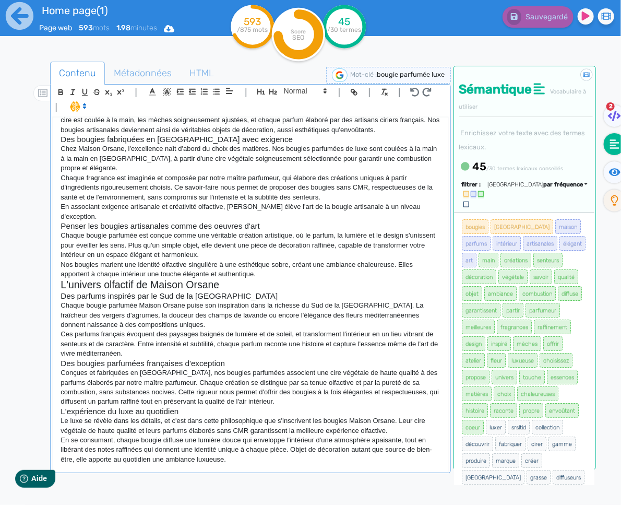
click at [244, 461] on p "En se consumant, chaque bougie diffuse une lumière douce qui enveloppe l'intéri…" at bounding box center [251, 449] width 380 height 29
click at [248, 462] on p "En se consumant, chaque bougie diffuse une lumière douce qui enveloppe l'intéri…" at bounding box center [251, 449] width 380 height 29
click at [259, 468] on div "Maison Orsane : bougie parfumée de luxe fabriquées en [GEOGRAPHIC_DATA] Au coeu…" at bounding box center [250, 293] width 395 height 353
click at [240, 463] on p "En se consumant, chaque bougie diffuse une lumière douce qui enveloppe l'intéri…" at bounding box center [251, 449] width 380 height 29
click at [257, 464] on p "En se consumant, chaque bougie diffuse une lumière douce qui enveloppe l'intéri…" at bounding box center [251, 449] width 380 height 29
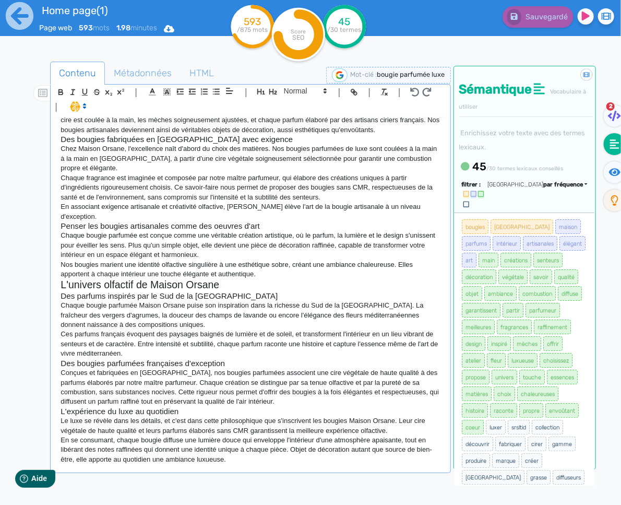
scroll to position [152, 0]
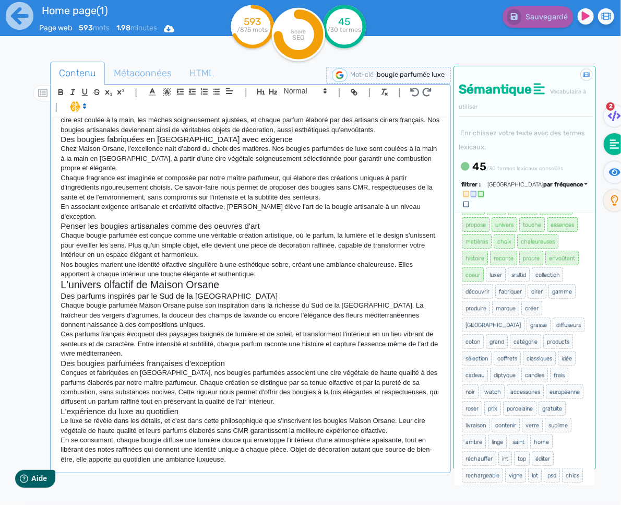
click at [328, 467] on div "Maison Orsane : bougie parfumée de luxe fabriquées en [GEOGRAPHIC_DATA] Au coeu…" at bounding box center [250, 293] width 395 height 353
click at [247, 160] on p "Chez Maison Orsane, l'excellence naît d'abord du choix des matières. Nos bougie…" at bounding box center [251, 158] width 380 height 29
click at [334, 463] on p "En se consumant, chaque bougie diffuse une lumière douce qui enveloppe l'intéri…" at bounding box center [251, 449] width 380 height 29
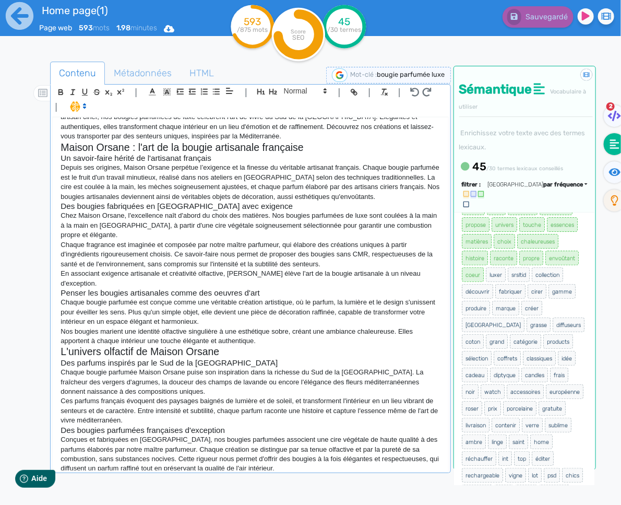
scroll to position [31, 0]
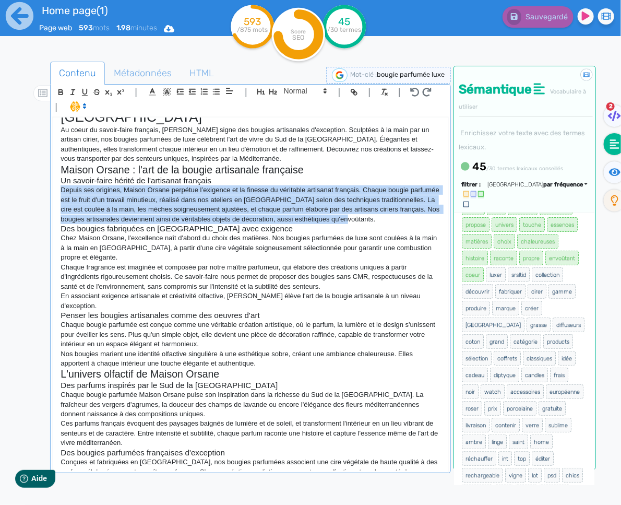
drag, startPoint x: 382, startPoint y: 218, endPoint x: 54, endPoint y: 193, distance: 328.8
click at [54, 193] on div "Maison Orsane : bougie parfumée de luxe fabriquées en [GEOGRAPHIC_DATA] Au coeu…" at bounding box center [250, 293] width 395 height 353
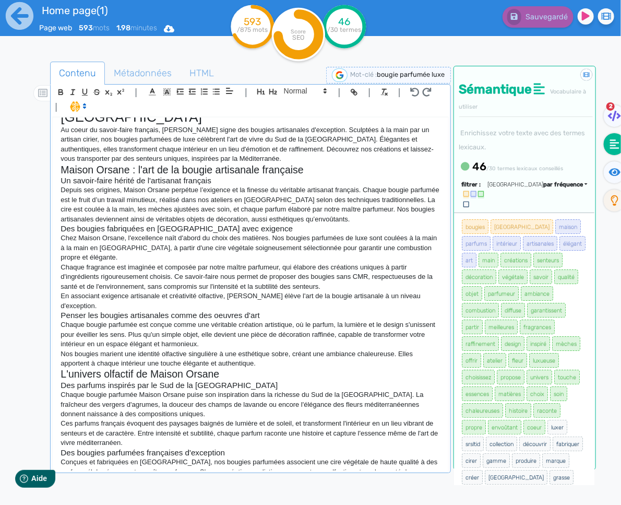
click at [112, 304] on p "En associant exigence artisanale et créativité olfactive, [PERSON_NAME] élève l…" at bounding box center [251, 300] width 380 height 19
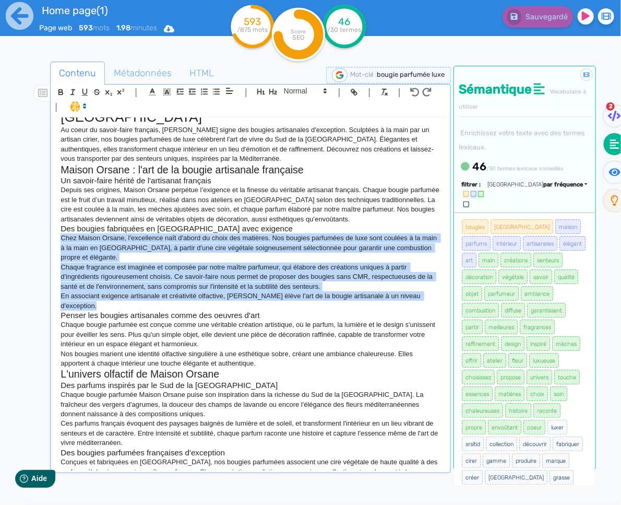
drag, startPoint x: 106, startPoint y: 305, endPoint x: 37, endPoint y: 241, distance: 94.2
click at [37, 241] on div "Contenu Métadonnées HTML | | H3 H4 H5 H6 Normal | | | | Maison Orsane : bougie …" at bounding box center [325, 315] width 591 height 512
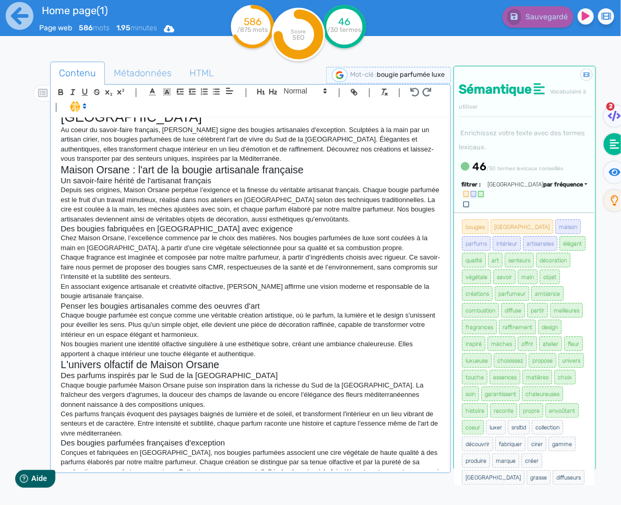
click at [275, 361] on h2 "L'univers olfactif de Maison Orsane" at bounding box center [251, 365] width 380 height 12
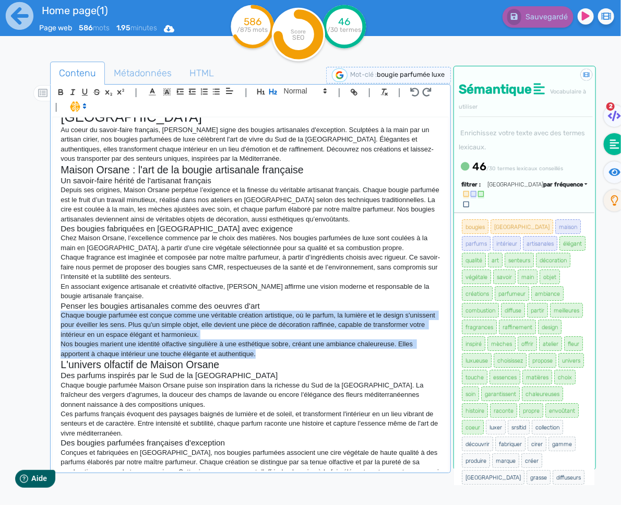
drag, startPoint x: 203, startPoint y: 347, endPoint x: 30, endPoint y: 318, distance: 175.2
click at [30, 318] on div "Contenu Métadonnées HTML | | H3 H4 H5 H6 Normal | | | | Maison Orsane : bougie …" at bounding box center [325, 315] width 591 height 512
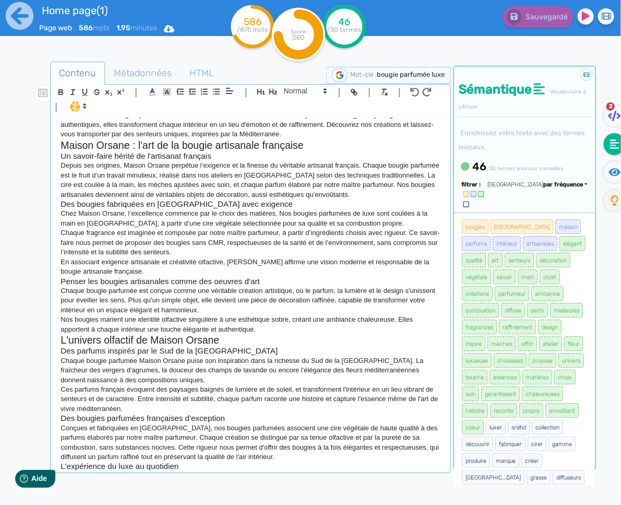
scroll to position [98, 0]
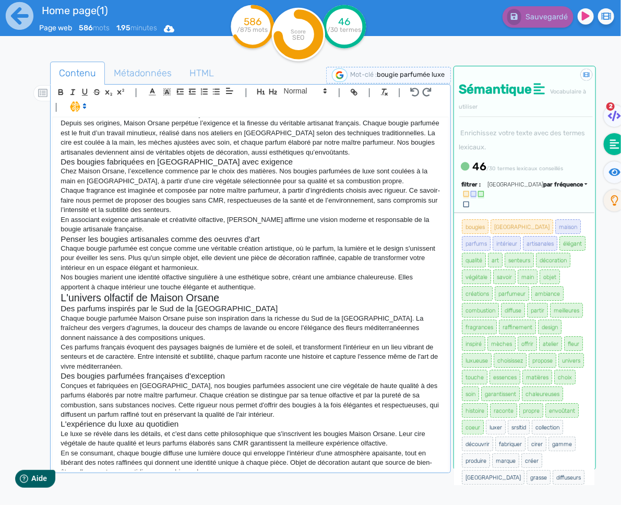
click at [339, 423] on h3 "L'expérience du luxe au quotidien" at bounding box center [251, 423] width 380 height 9
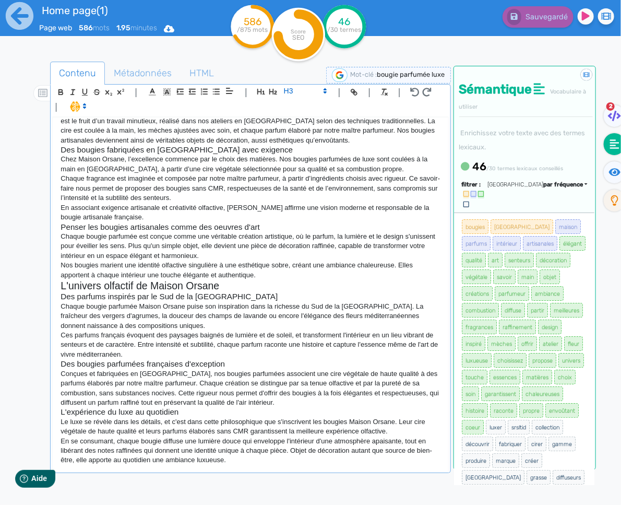
scroll to position [110, 0]
click at [250, 456] on p "En se consumant, chaque bougie diffuse une lumière douce qui enveloppe l'intéri…" at bounding box center [251, 450] width 380 height 29
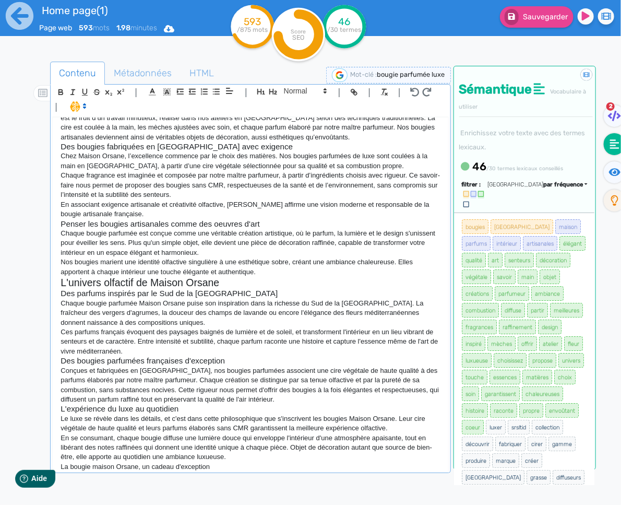
scroll to position [112, 0]
click at [269, 90] on icon "button" at bounding box center [273, 92] width 8 height 6
